Goal: Entertainment & Leisure: Browse casually

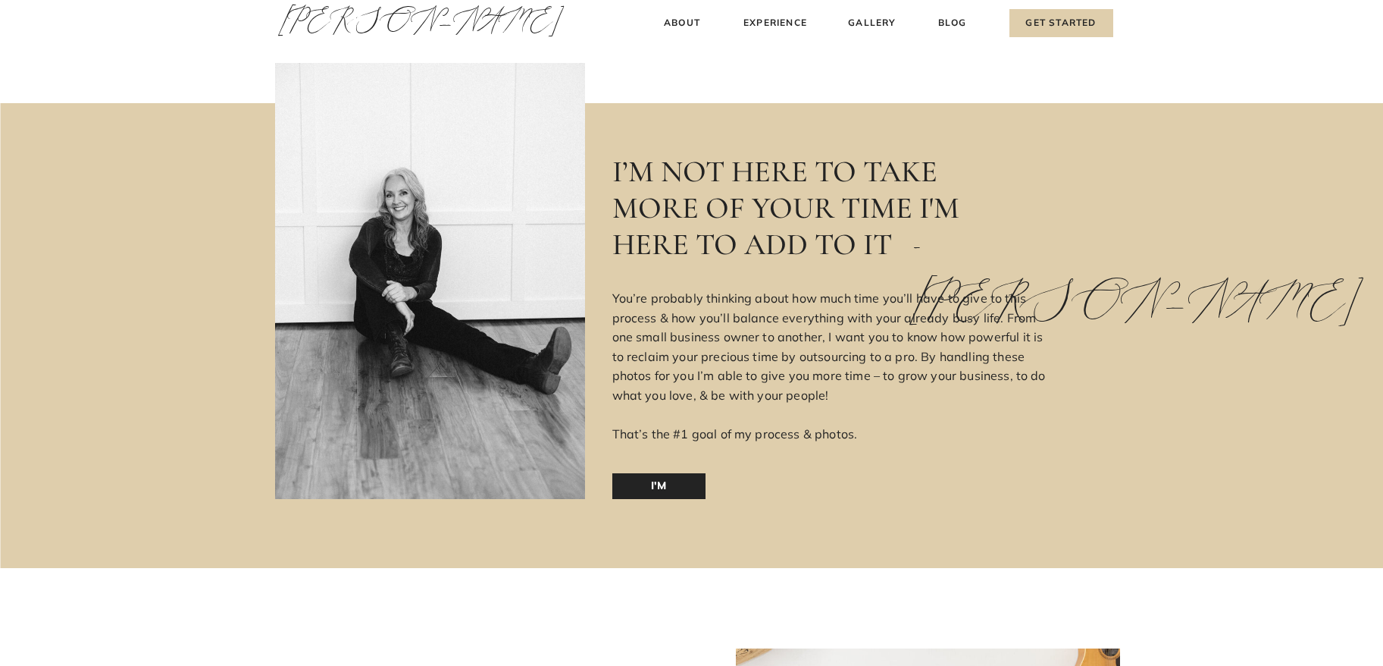
scroll to position [2360, 0]
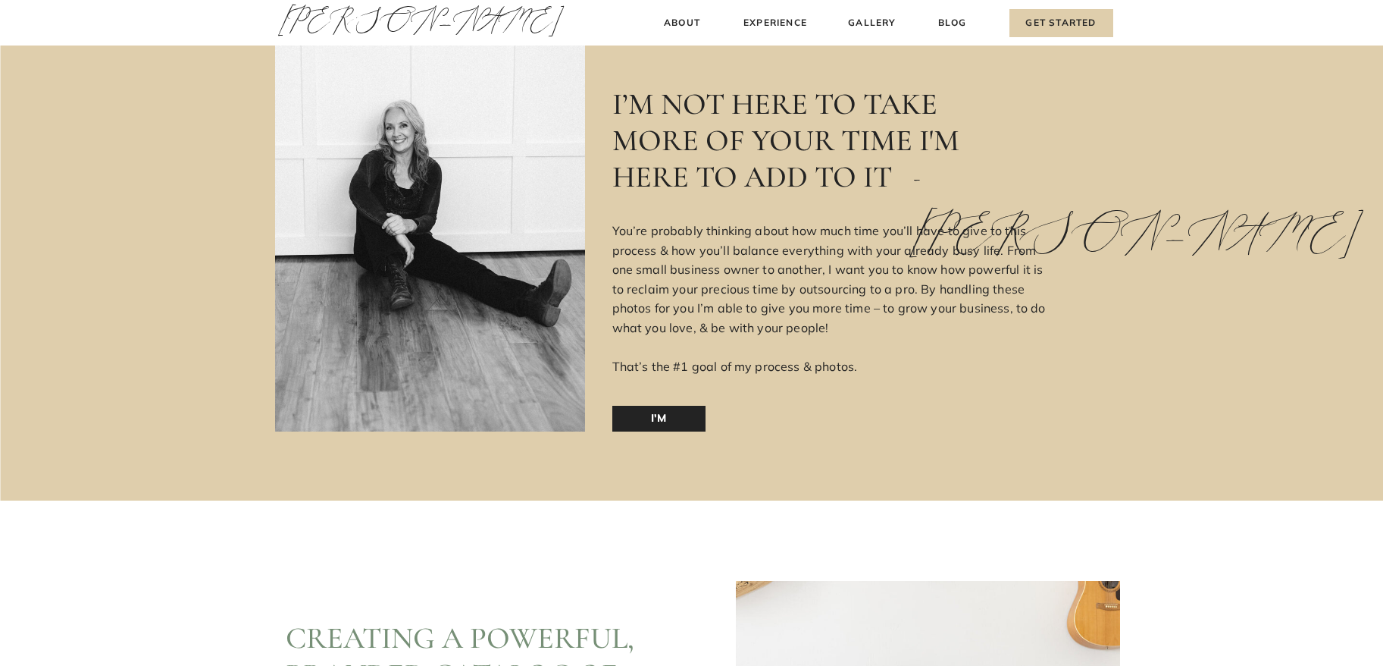
click at [866, 13] on div "Blog About Experience Gallery Get Started Amy Thompson Amy Thompson About Exper…" at bounding box center [691, 469] width 1383 height 5635
click at [866, 24] on h3 "Gallery" at bounding box center [872, 23] width 51 height 16
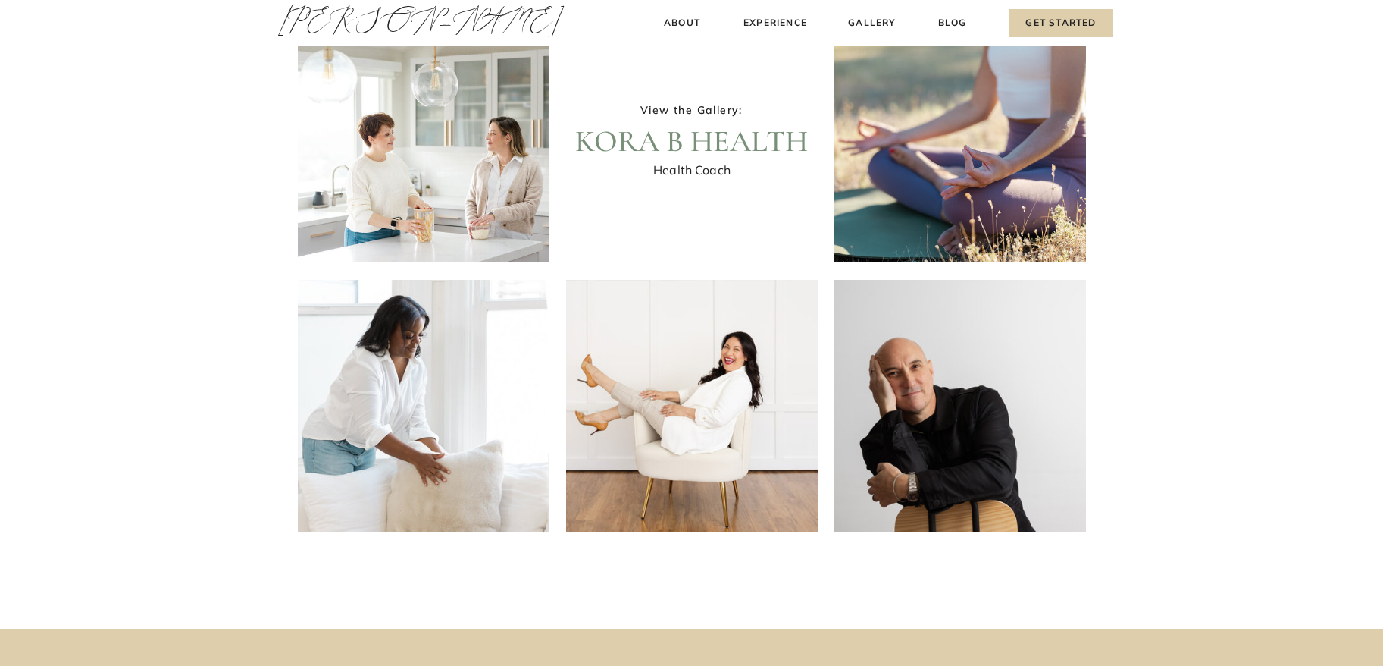
scroll to position [364, 0]
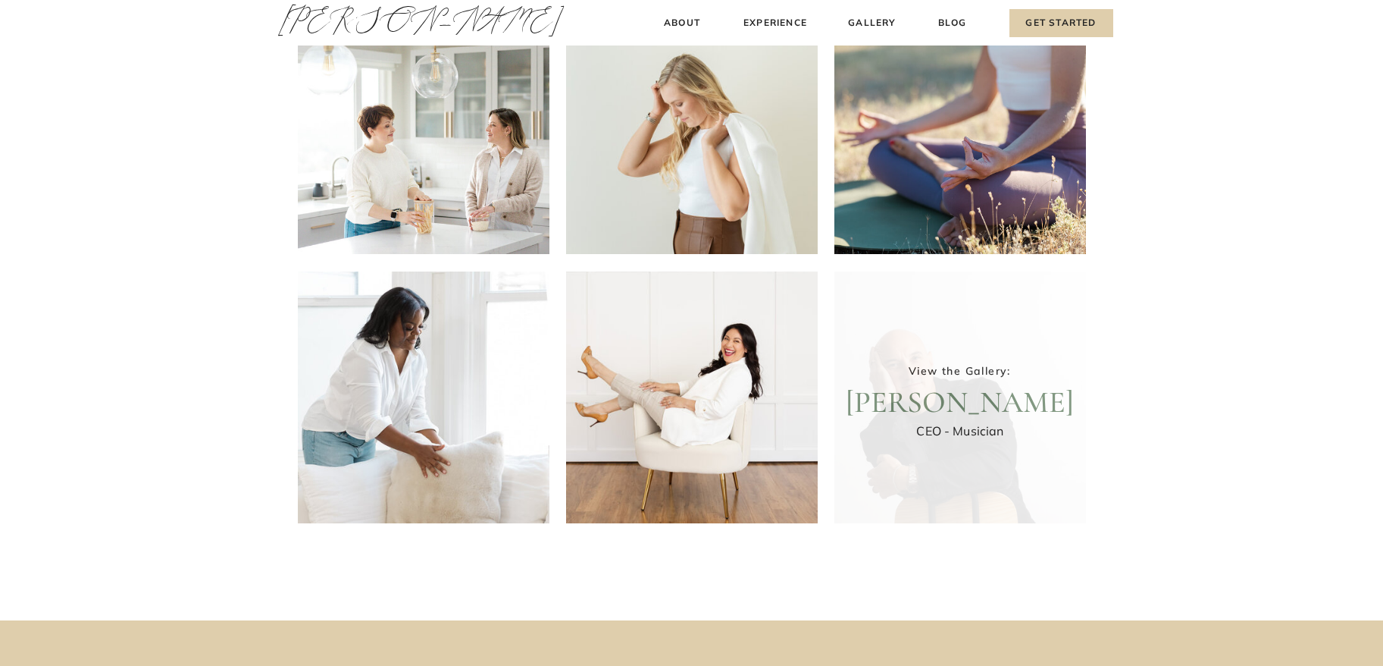
click at [966, 417] on div at bounding box center [961, 397] width 252 height 252
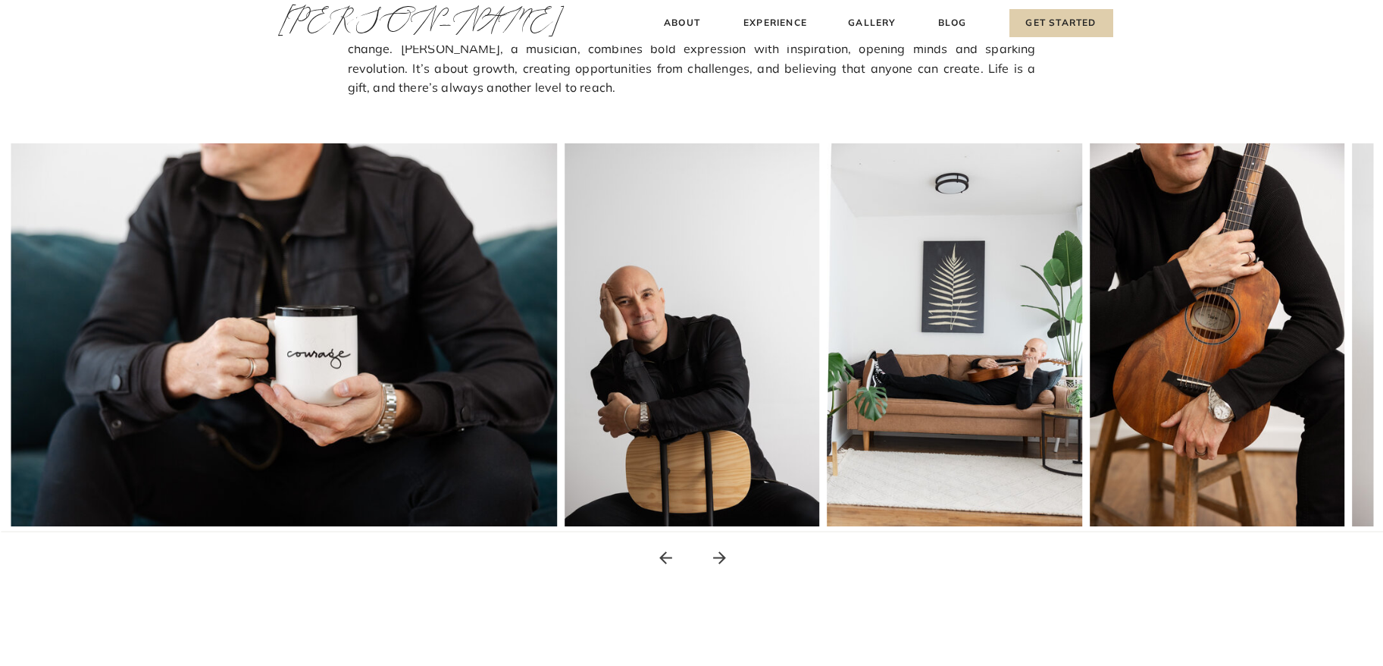
scroll to position [193, 0]
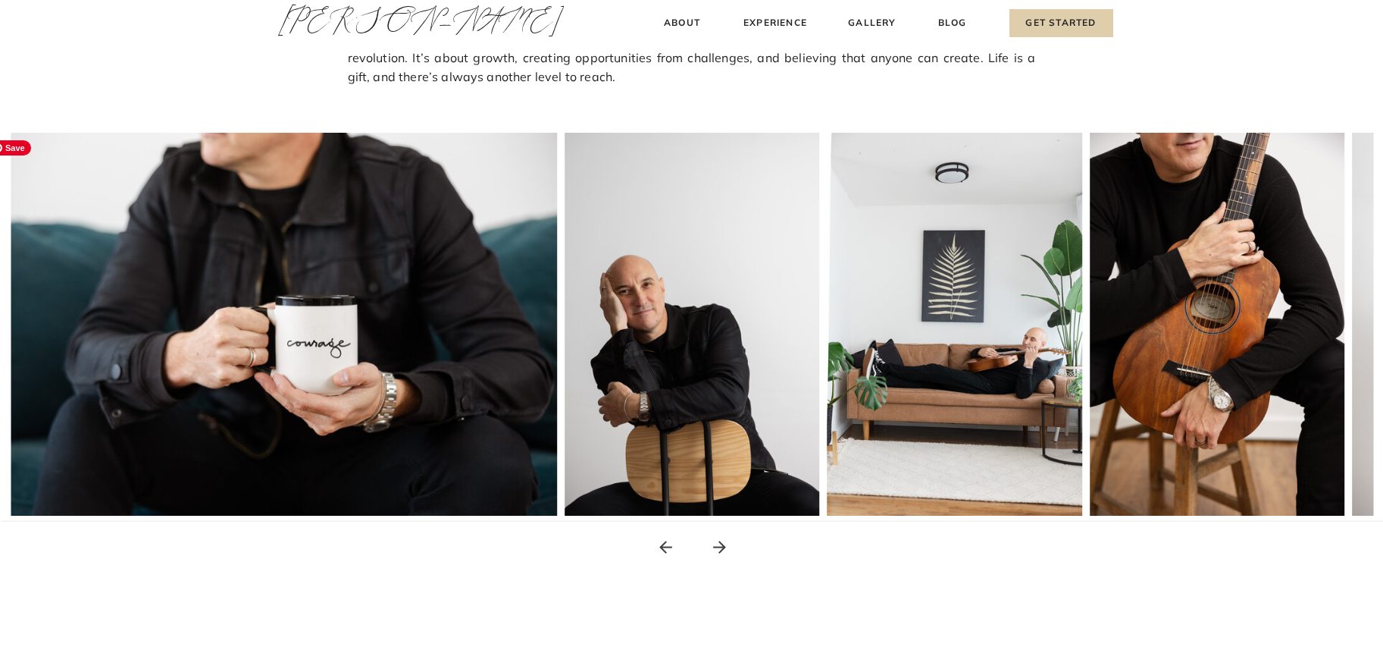
click at [511, 362] on img at bounding box center [270, 324] width 575 height 383
click at [719, 539] on icon at bounding box center [719, 546] width 19 height 19
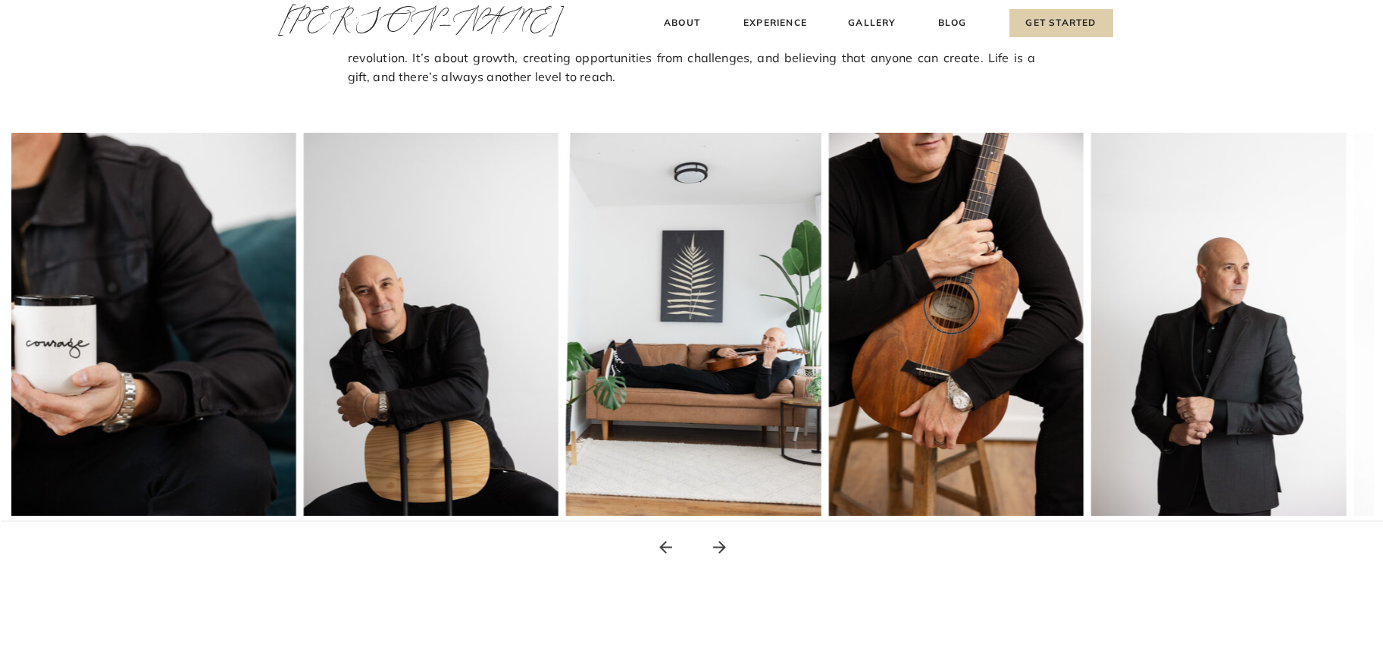
click at [722, 545] on icon at bounding box center [719, 546] width 19 height 19
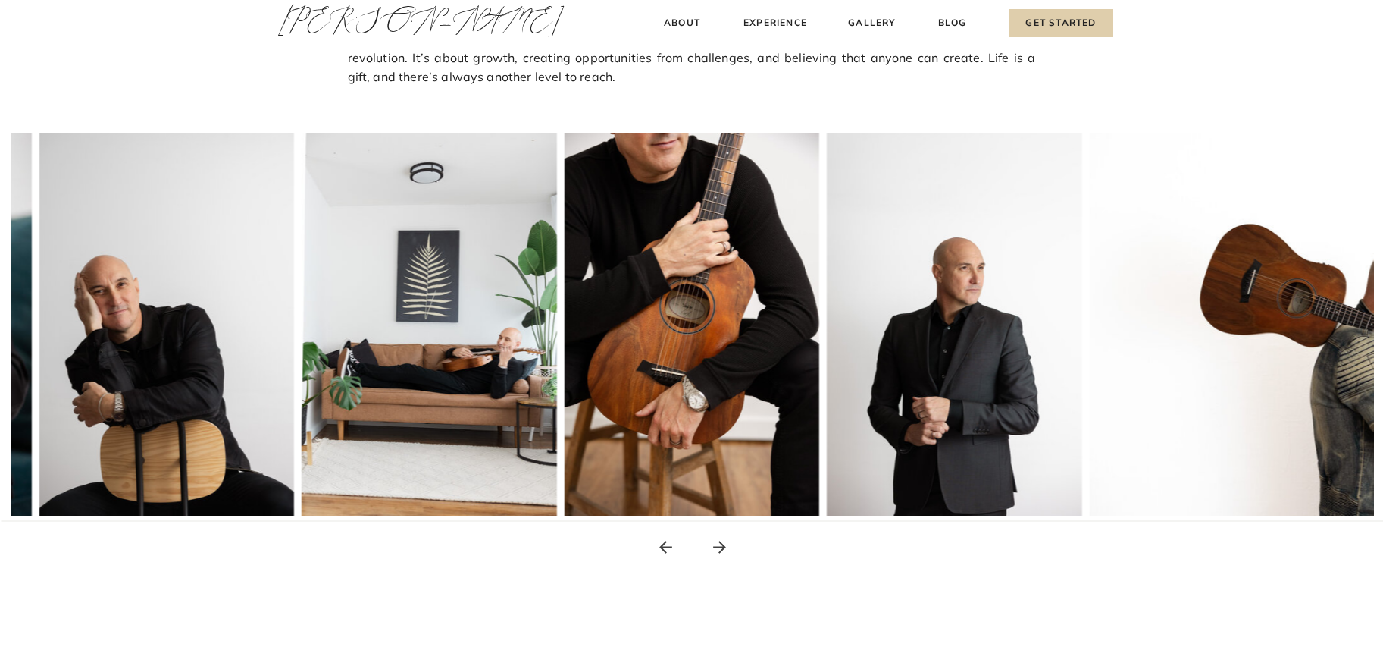
click at [722, 545] on icon at bounding box center [719, 546] width 19 height 19
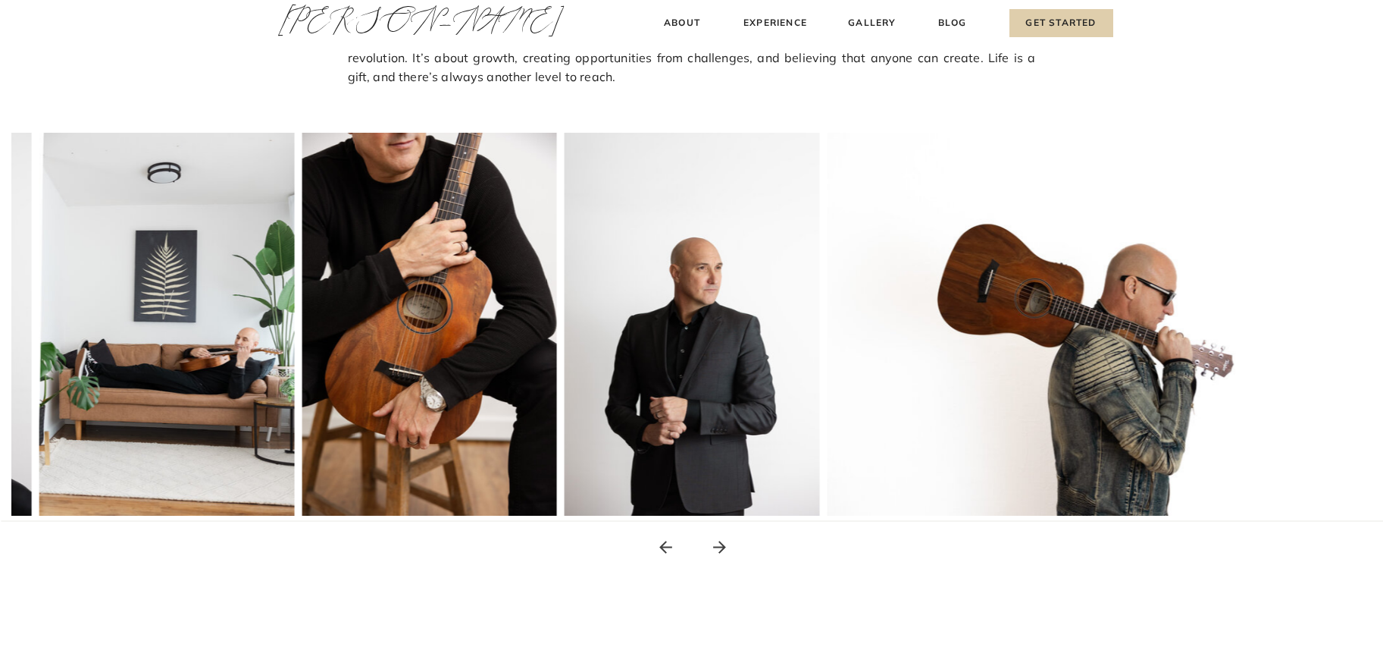
click at [722, 545] on icon at bounding box center [719, 546] width 19 height 19
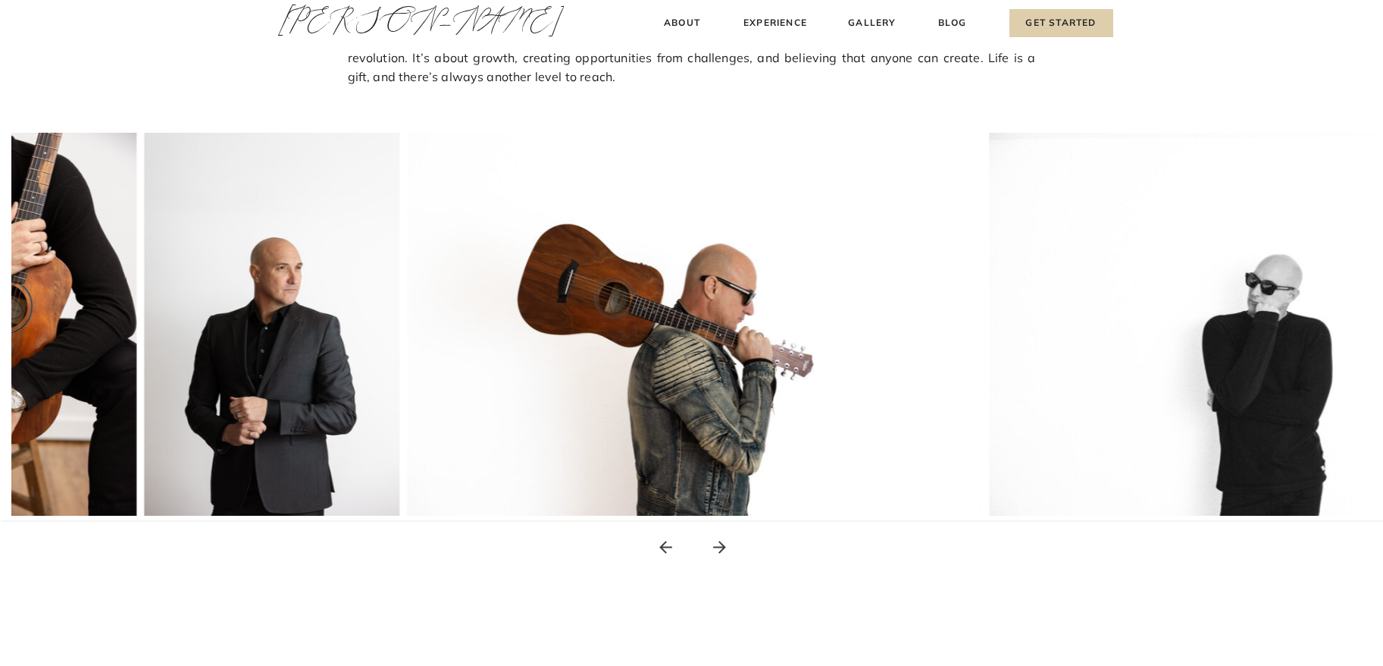
click at [722, 545] on icon at bounding box center [719, 546] width 19 height 19
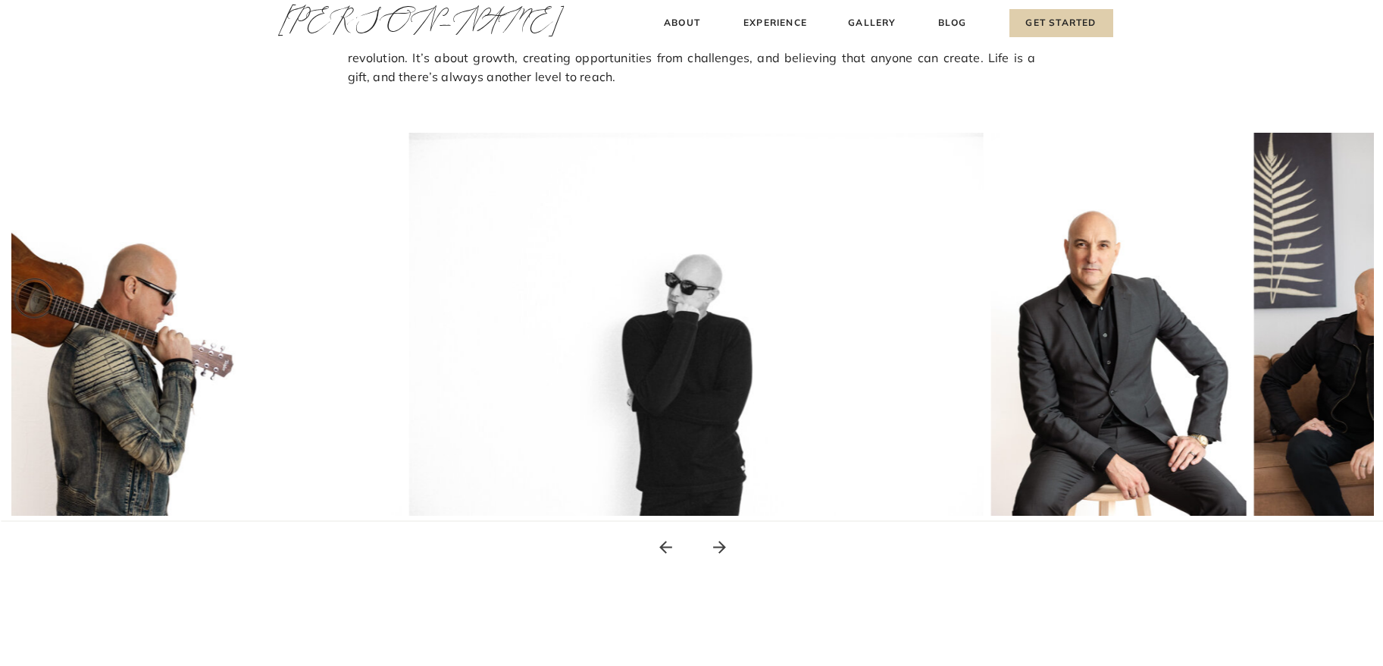
click at [722, 545] on icon at bounding box center [719, 546] width 19 height 19
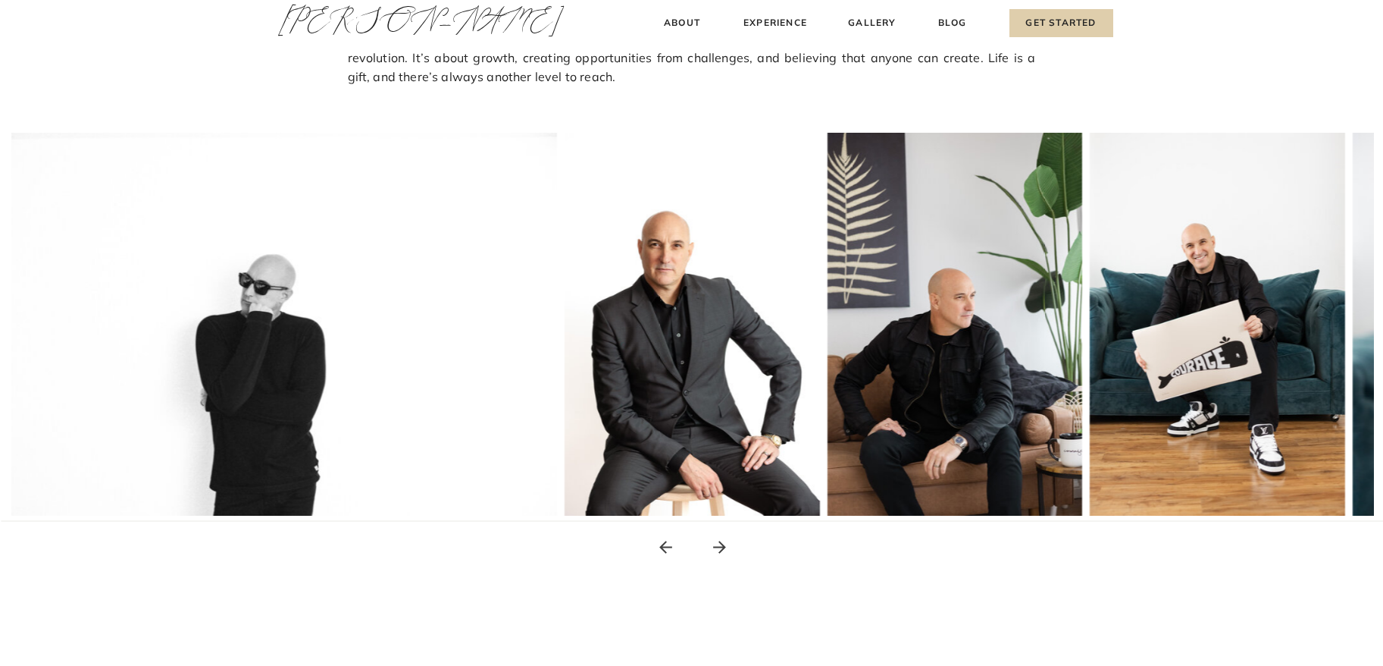
click at [722, 545] on icon at bounding box center [719, 546] width 19 height 19
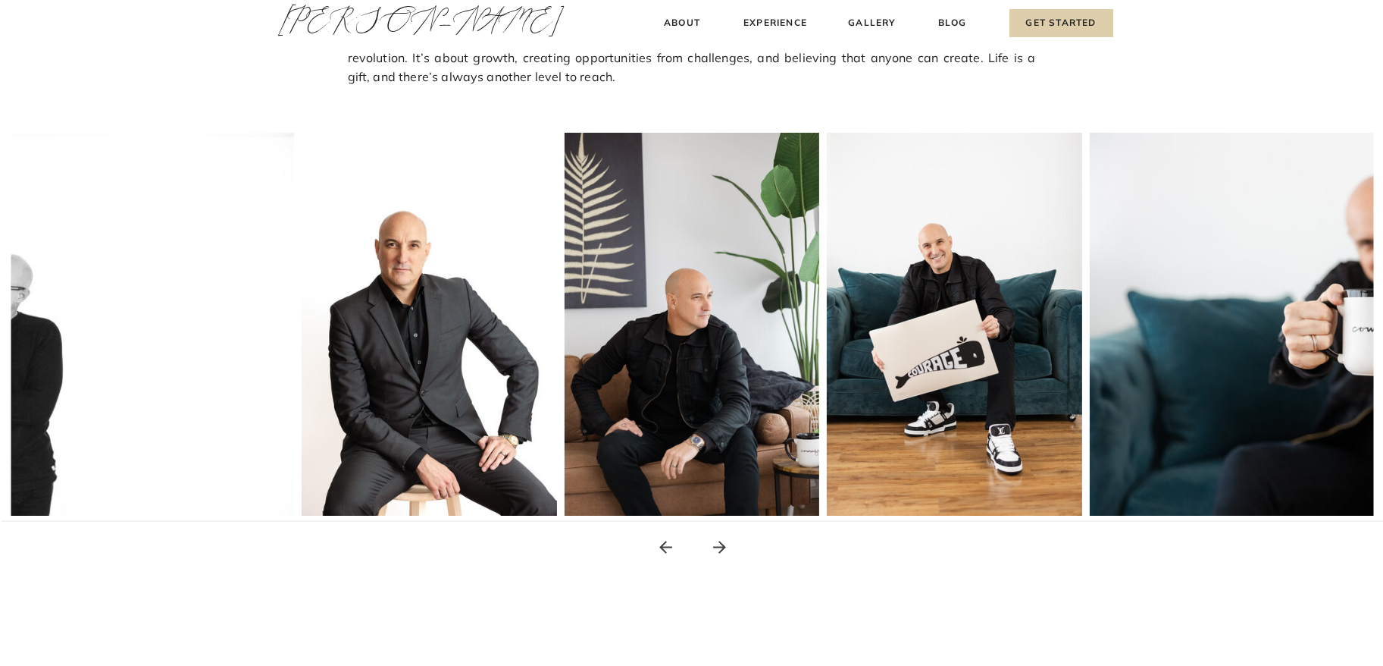
click at [722, 545] on icon at bounding box center [719, 546] width 19 height 19
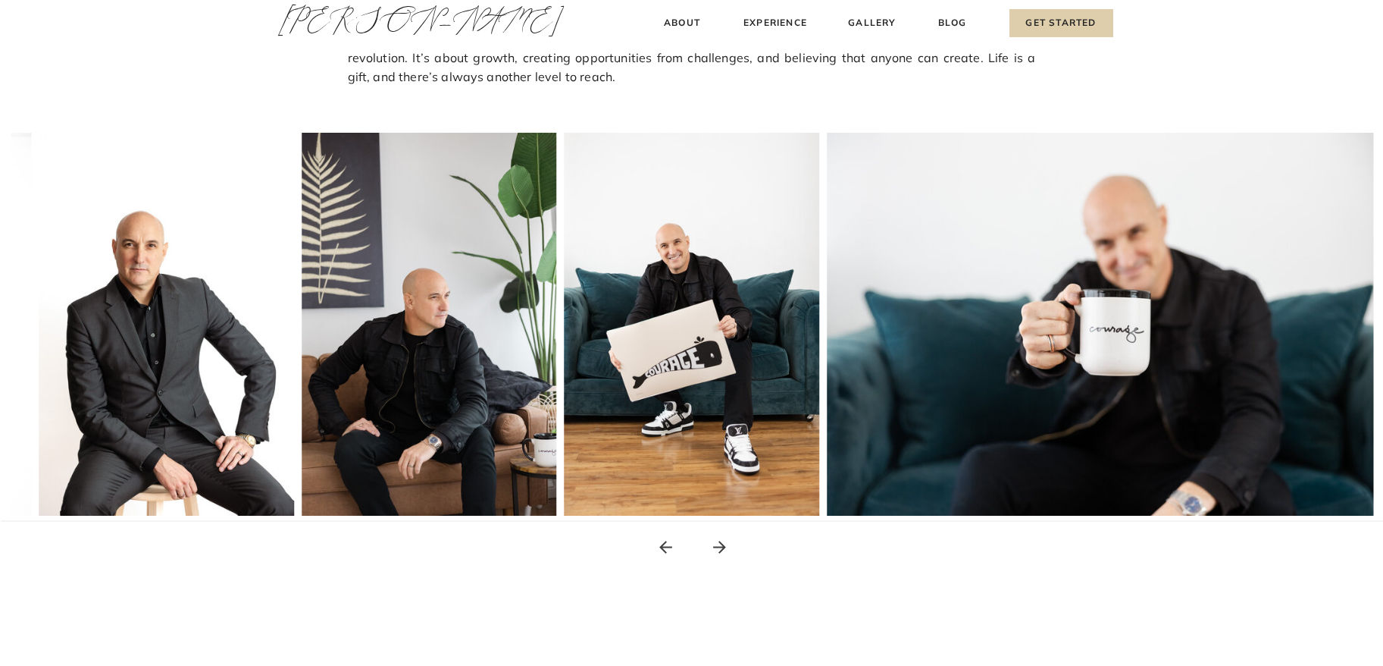
click at [721, 547] on icon at bounding box center [719, 546] width 13 height 13
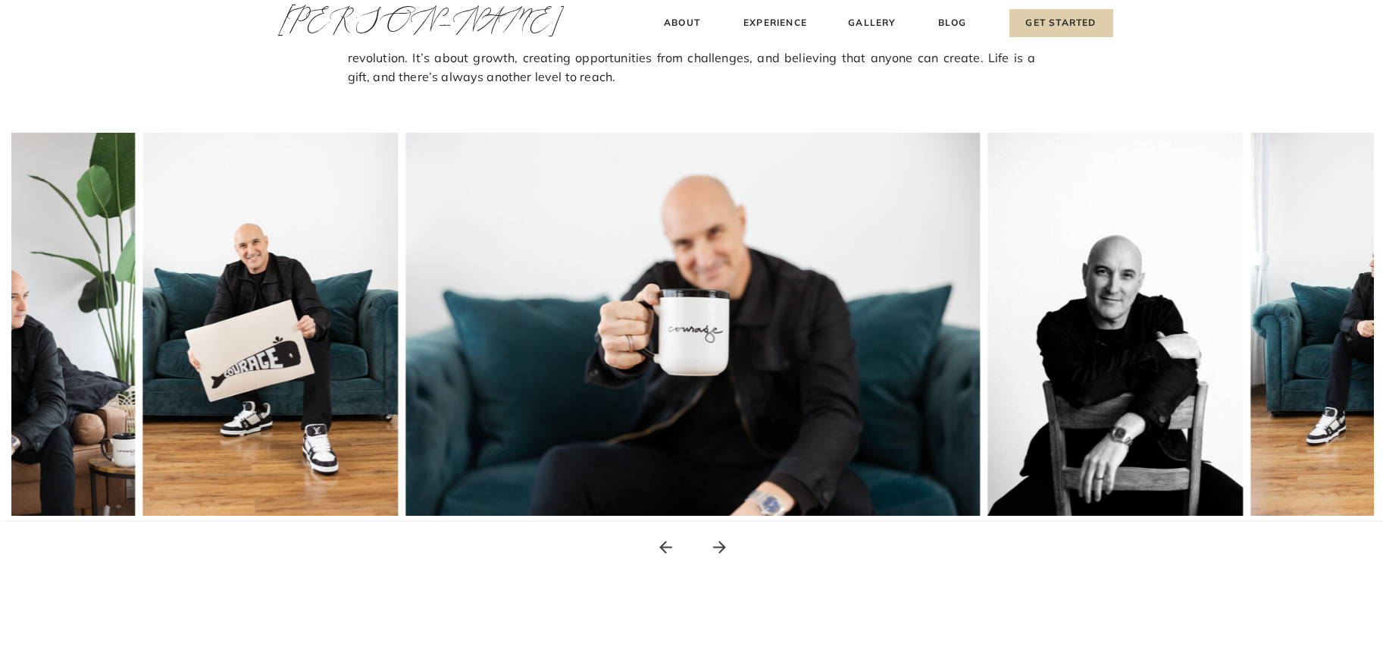
click at [721, 547] on icon at bounding box center [719, 546] width 13 height 13
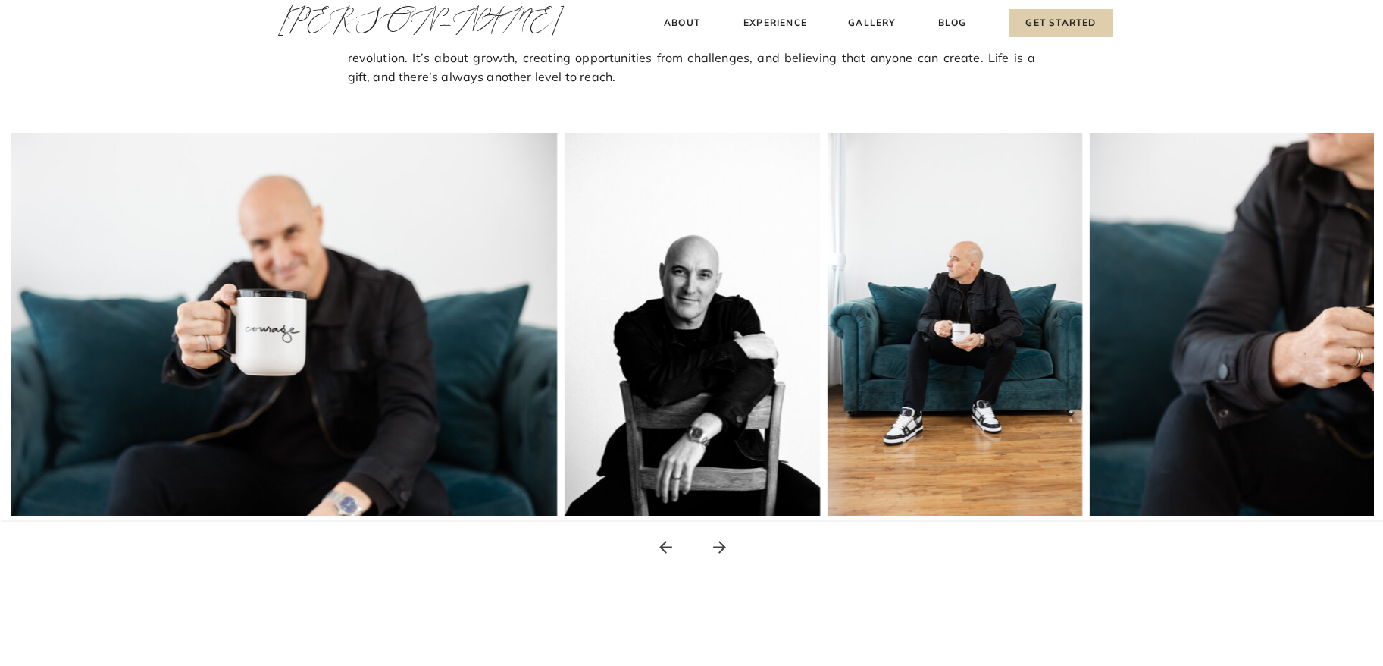
click at [721, 547] on icon at bounding box center [719, 546] width 13 height 13
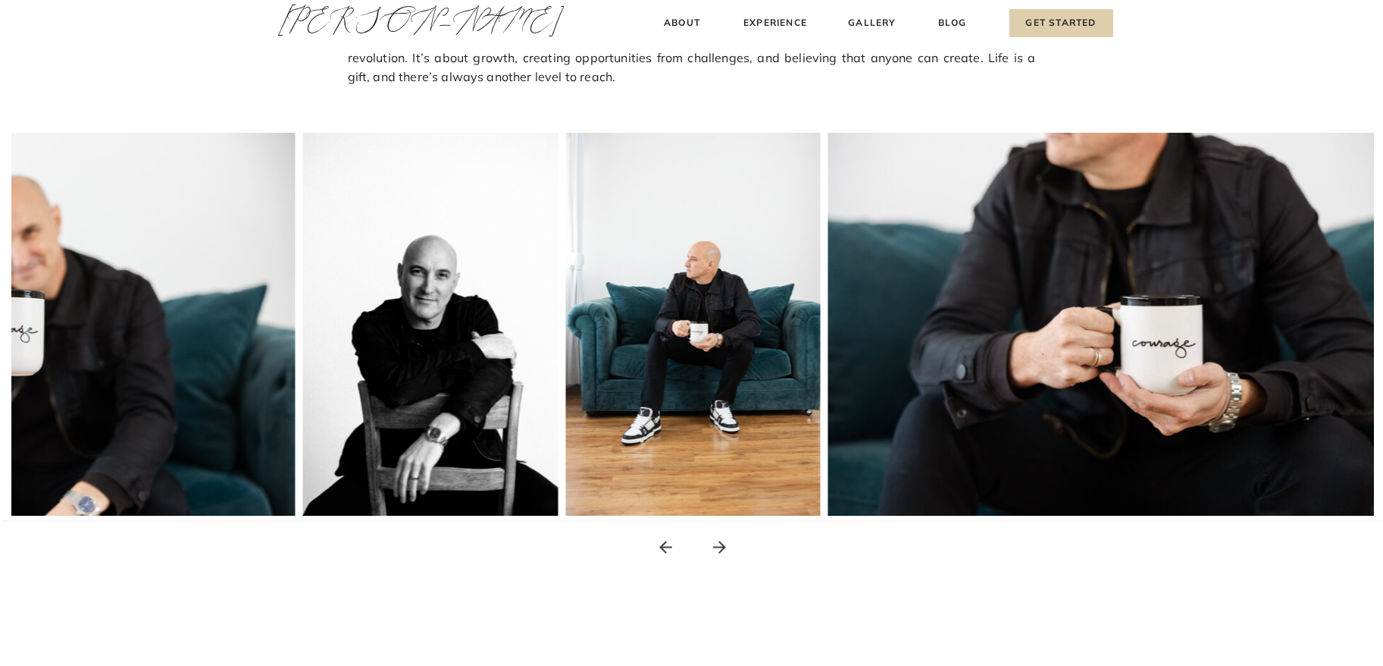
click at [721, 547] on icon at bounding box center [719, 546] width 13 height 13
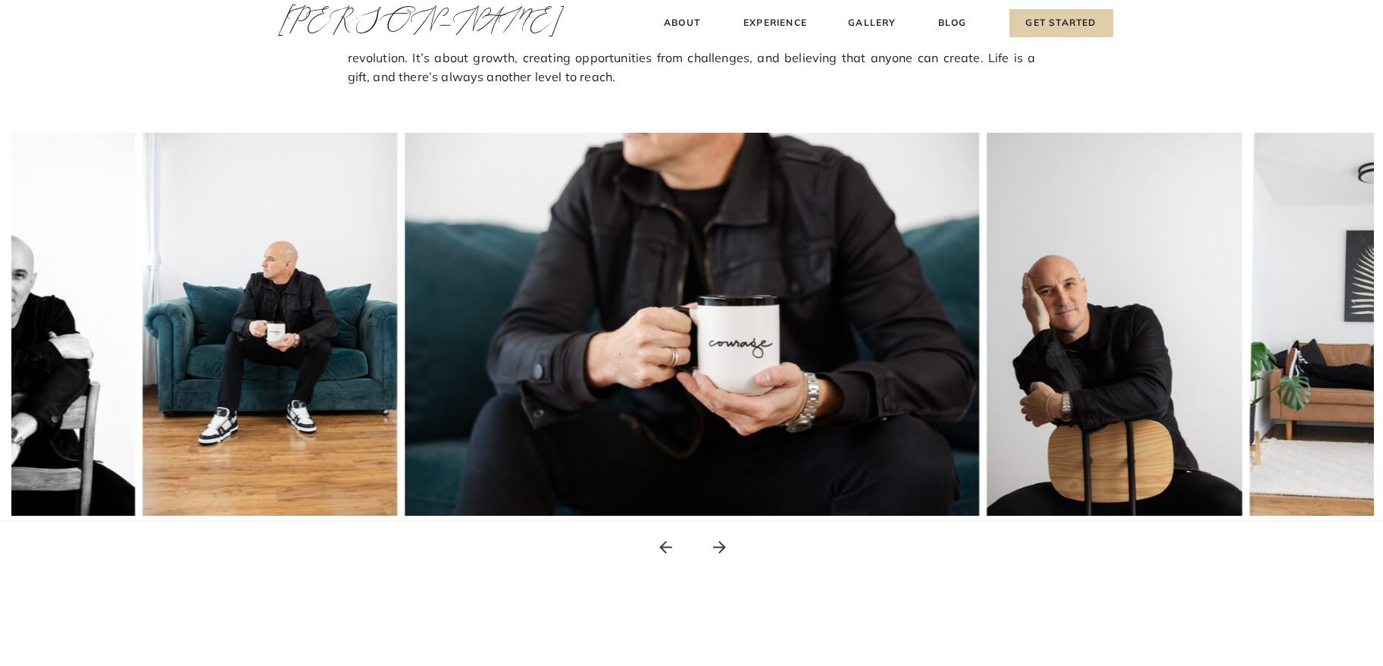
click at [721, 547] on icon at bounding box center [719, 546] width 13 height 13
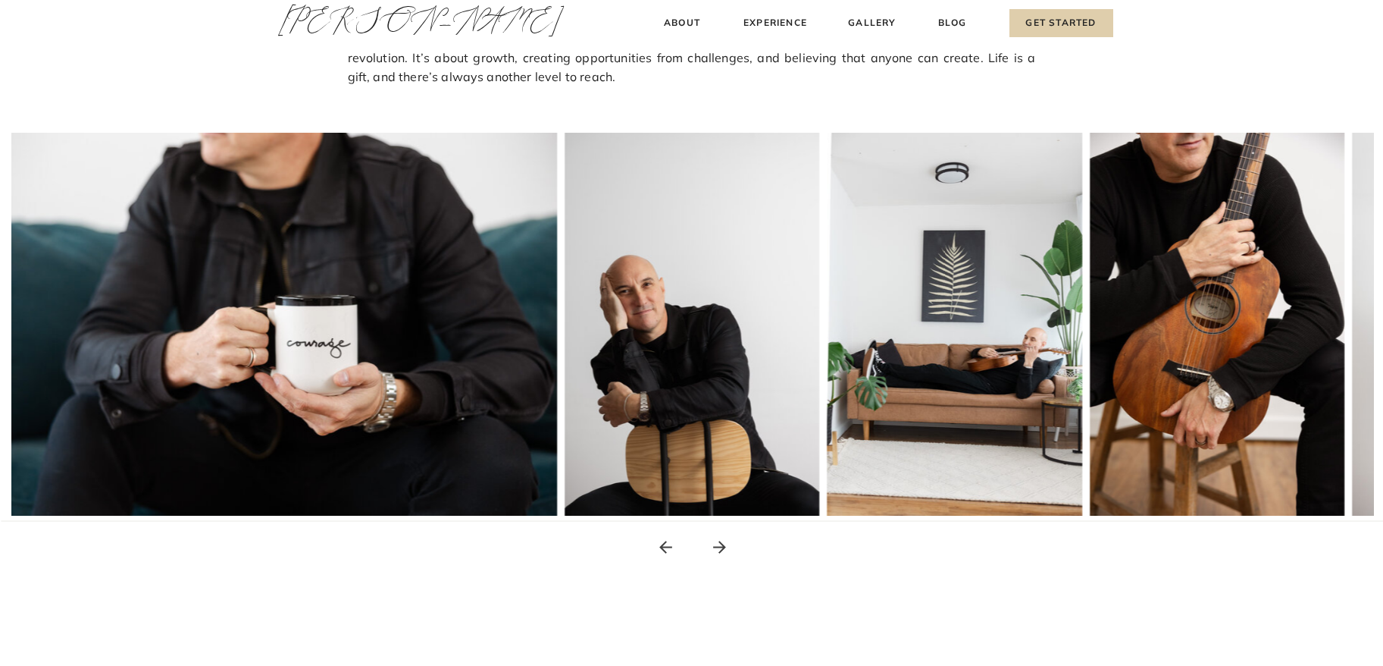
click at [721, 547] on icon at bounding box center [719, 546] width 13 height 13
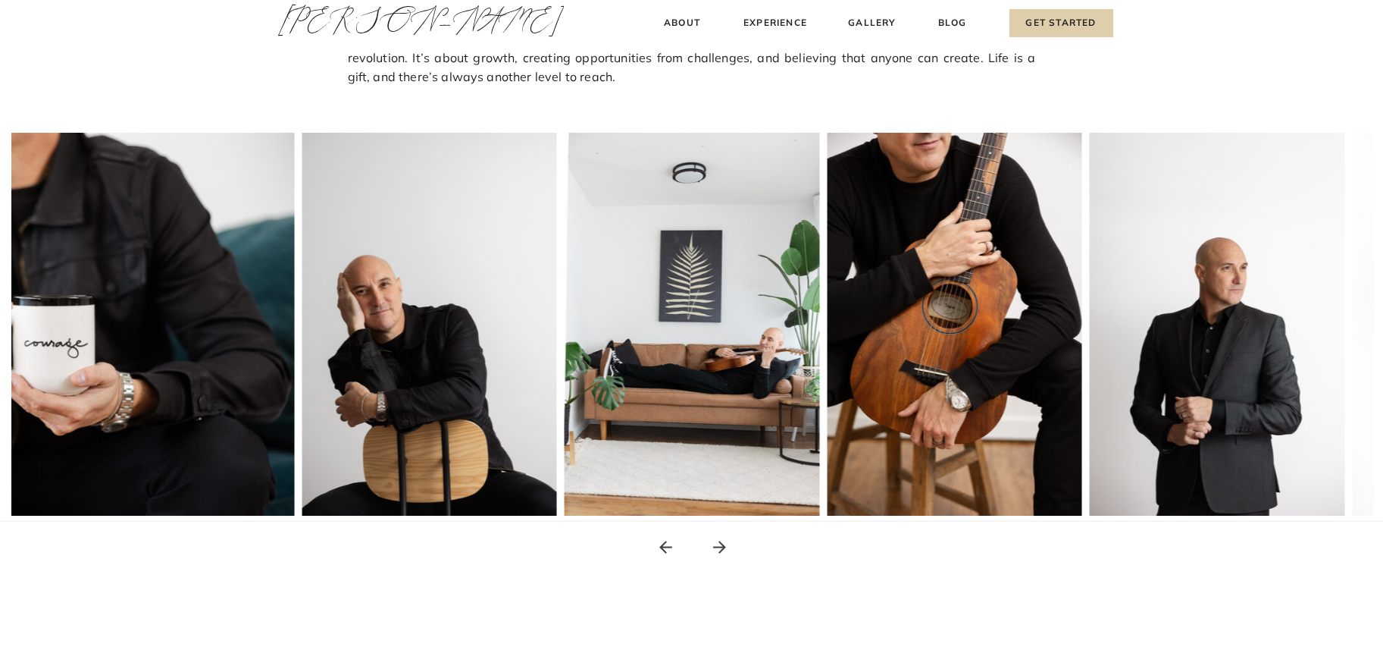
click at [721, 547] on icon at bounding box center [719, 546] width 13 height 13
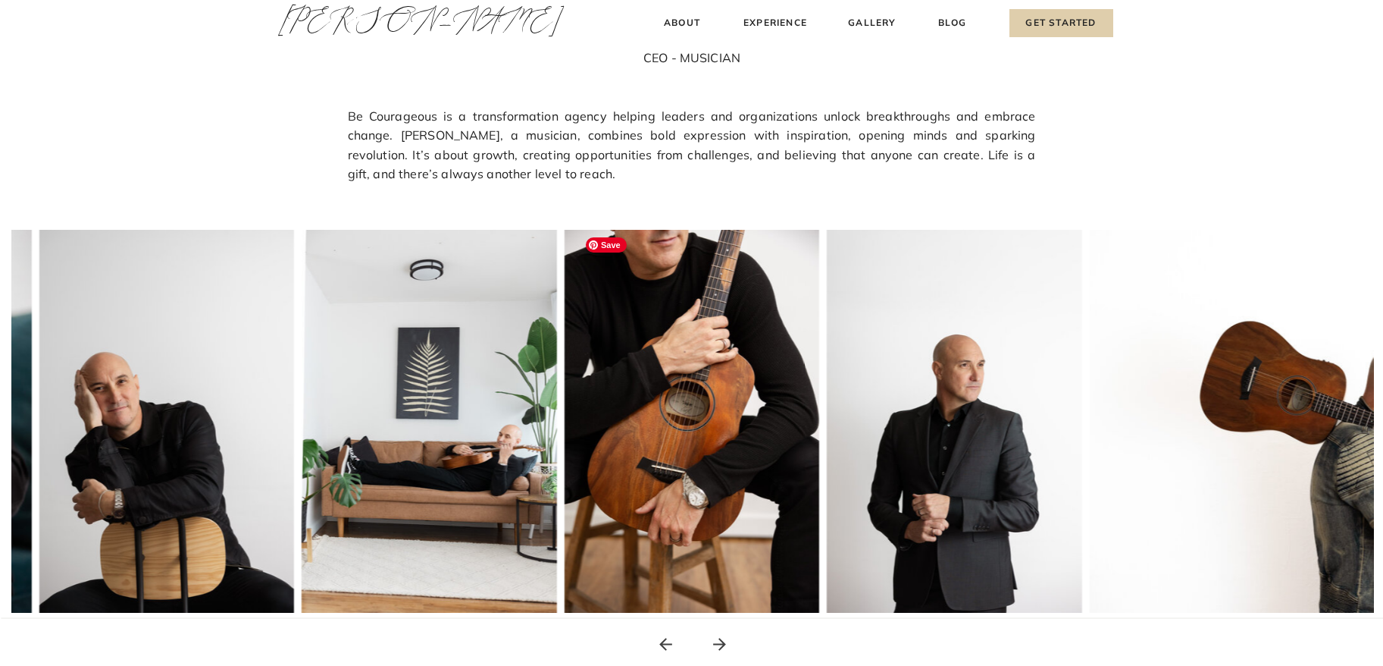
scroll to position [0, 0]
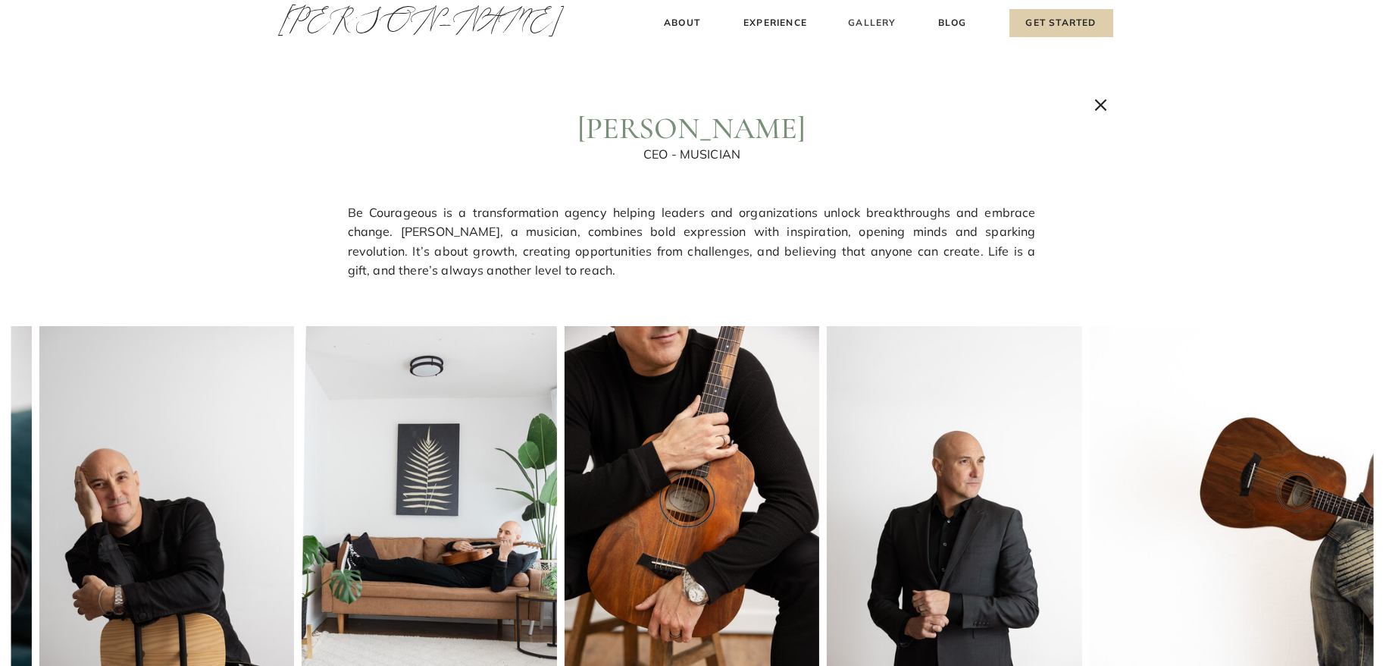
click at [868, 21] on h3 "Gallery" at bounding box center [872, 23] width 51 height 16
